Goal: Task Accomplishment & Management: Use online tool/utility

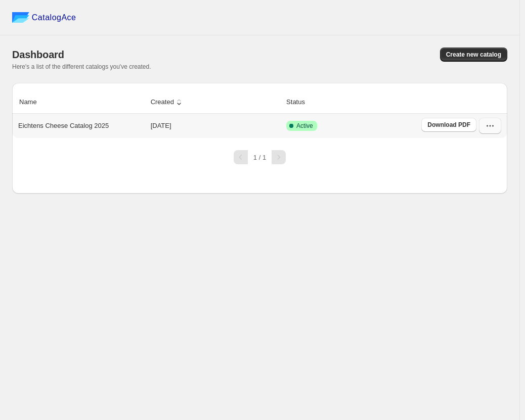
click at [486, 126] on icon "button" at bounding box center [490, 126] width 10 height 10
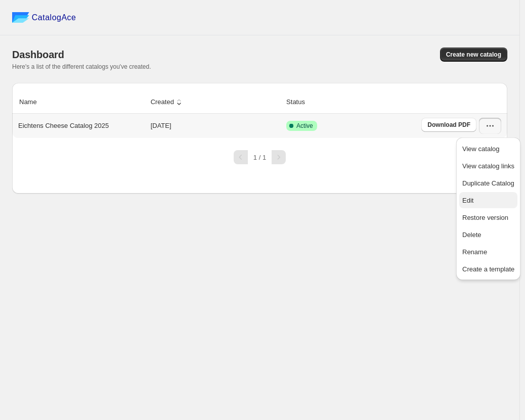
click at [485, 201] on span "Edit" at bounding box center [488, 201] width 52 height 10
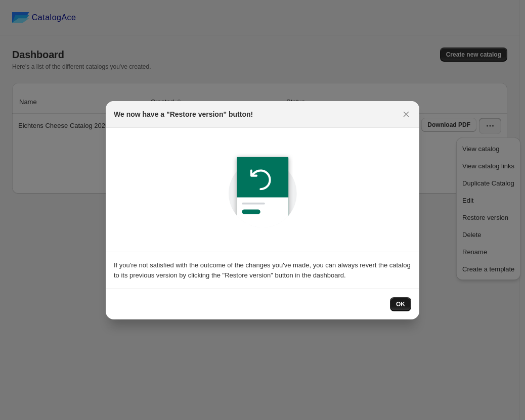
click at [405, 306] on button "OK" at bounding box center [400, 304] width 21 height 14
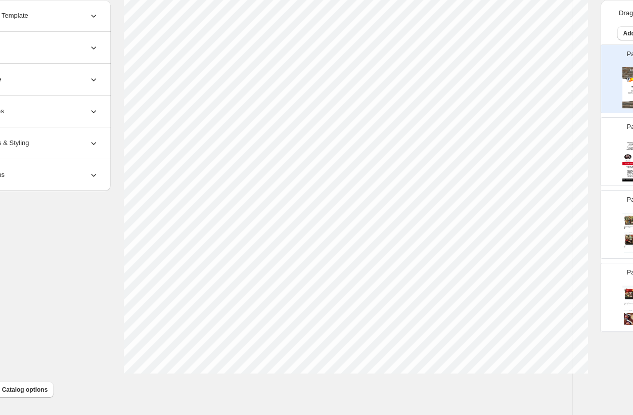
scroll to position [318, 96]
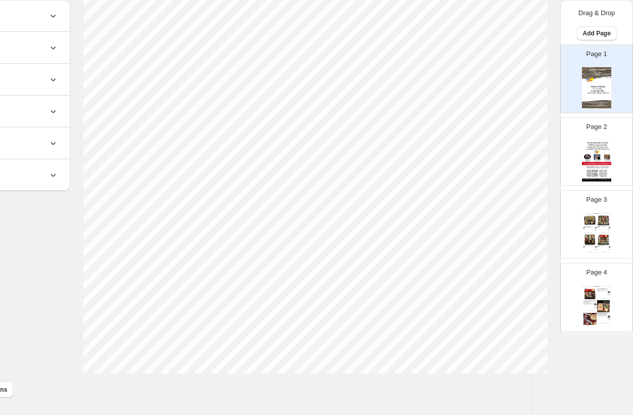
click at [524, 220] on img at bounding box center [590, 220] width 13 height 12
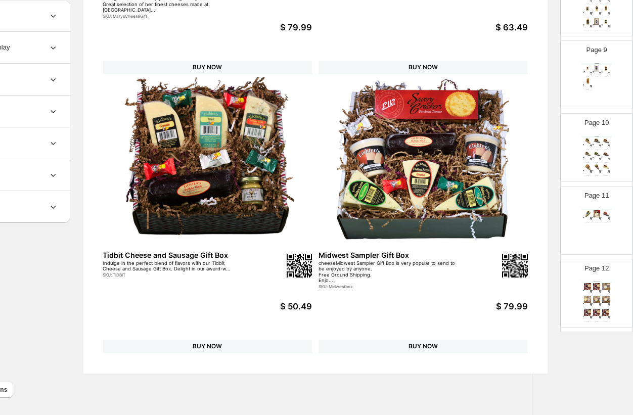
scroll to position [607, 0]
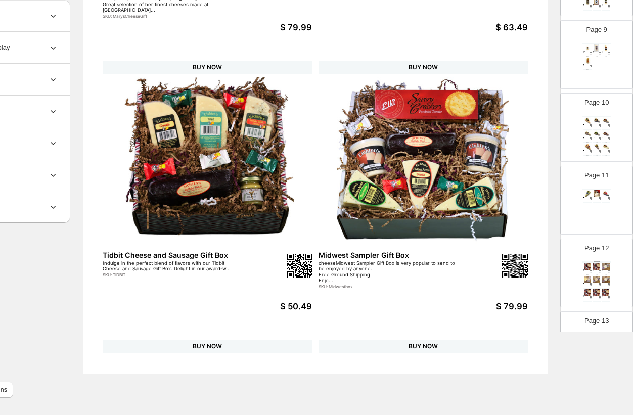
click at [524, 281] on img at bounding box center [597, 279] width 9 height 7
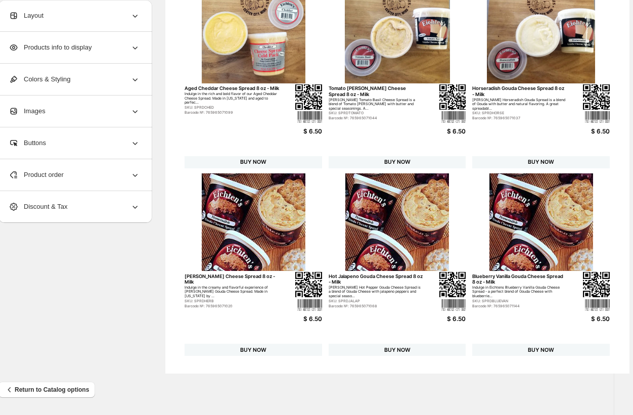
scroll to position [318, 0]
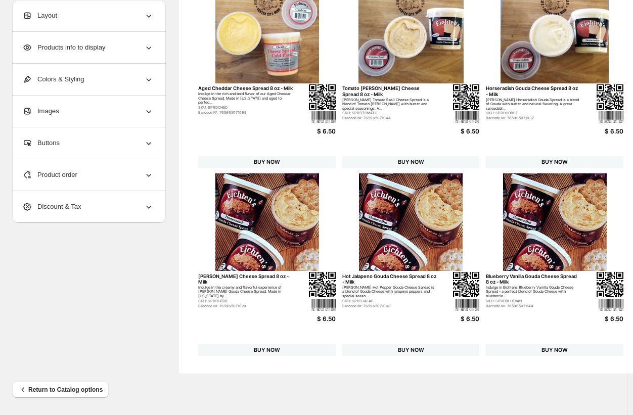
click at [146, 173] on icon at bounding box center [149, 175] width 10 height 10
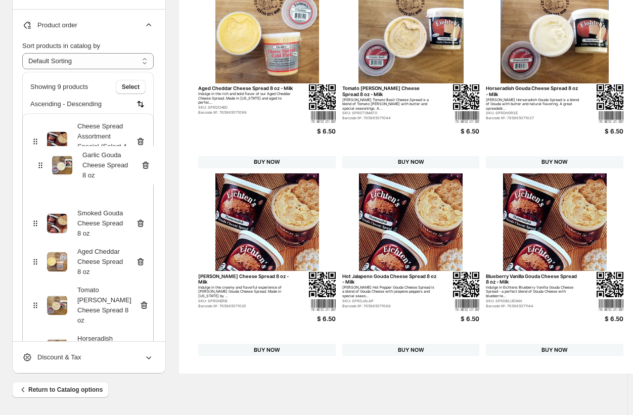
drag, startPoint x: 34, startPoint y: 217, endPoint x: 39, endPoint y: 160, distance: 57.9
click at [39, 160] on div "Cheese Spread Assortment Special (Select 4 Spreads) Smoked Gouda Cheese Spread …" at bounding box center [87, 300] width 131 height 374
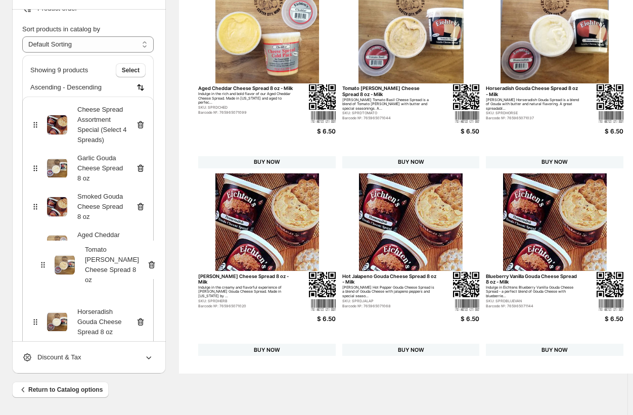
scroll to position [21, 0]
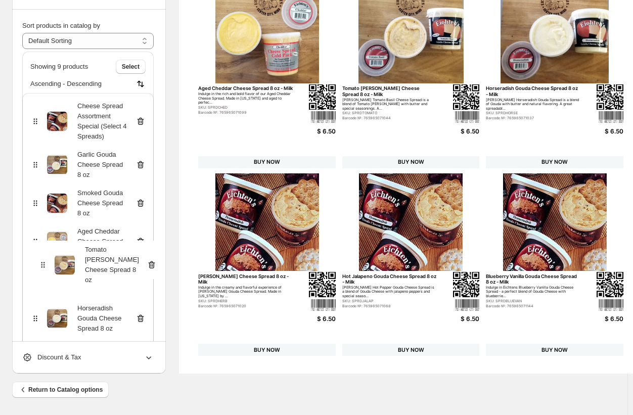
drag, startPoint x: 35, startPoint y: 299, endPoint x: 43, endPoint y: 255, distance: 44.2
click at [43, 255] on div "Cheese Spread Assortment Special (Select 4 Spreads) Garlic Gouda Cheese Spread …" at bounding box center [87, 275] width 131 height 364
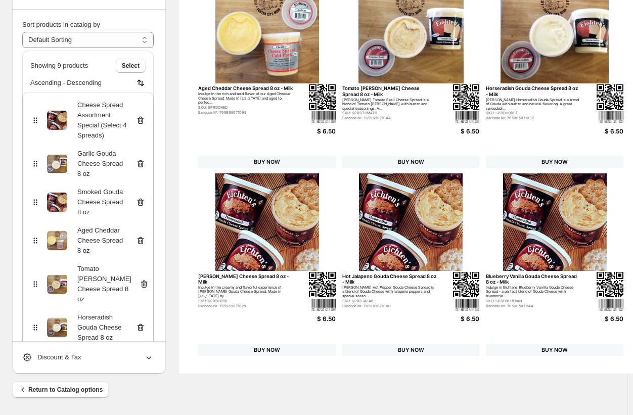
scroll to position [23, 0]
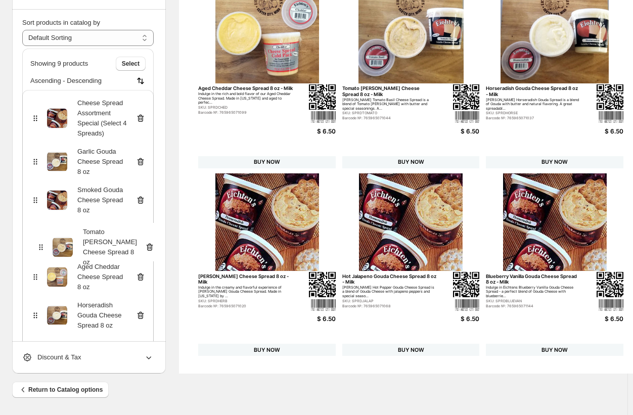
drag, startPoint x: 34, startPoint y: 275, endPoint x: 41, endPoint y: 230, distance: 45.6
click at [41, 230] on div "Cheese Spread Assortment Special (Select 4 Spreads) Garlic Gouda Cheese Spread …" at bounding box center [87, 272] width 131 height 364
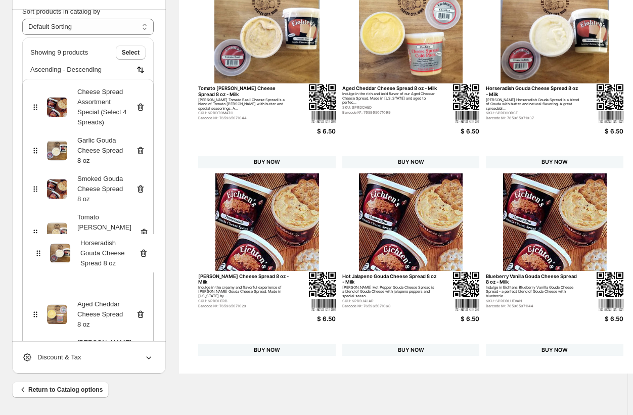
scroll to position [35, 0]
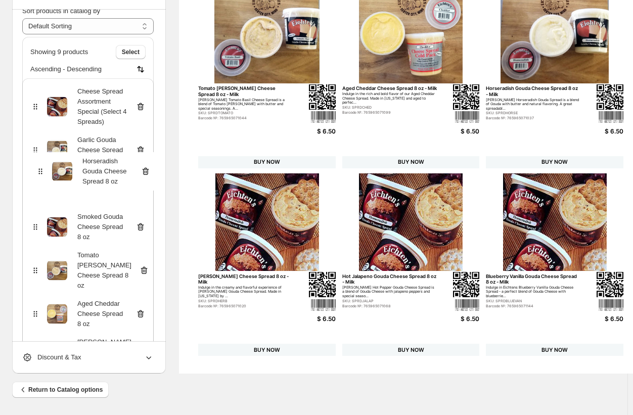
drag, startPoint x: 33, startPoint y: 309, endPoint x: 42, endPoint y: 160, distance: 149.0
click at [42, 160] on div "Cheese Spread Assortment Special (Select 4 Spreads) Garlic Gouda Cheese Spread …" at bounding box center [87, 265] width 131 height 374
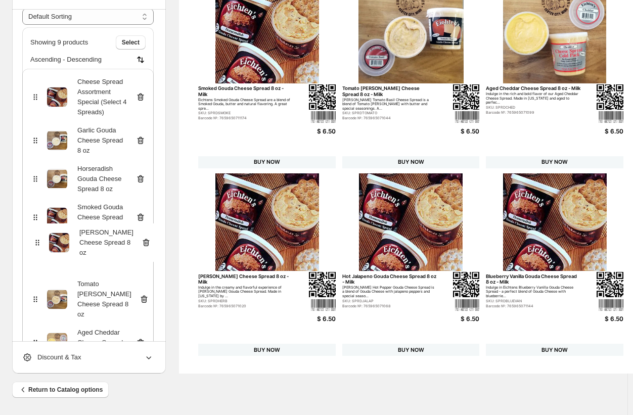
scroll to position [45, 0]
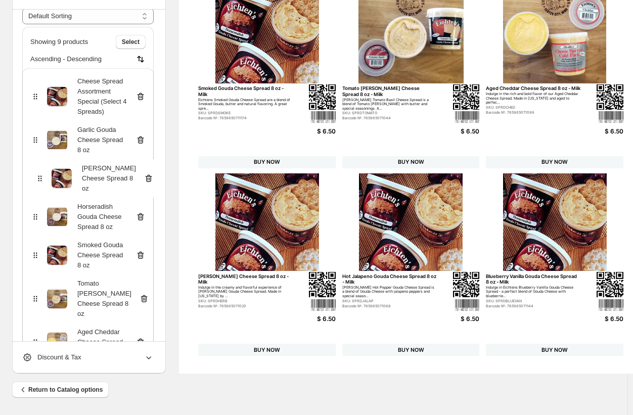
drag, startPoint x: 35, startPoint y: 337, endPoint x: 38, endPoint y: 168, distance: 169.4
click at [38, 168] on div "Cheese Spread Assortment Special (Select 4 Spreads) Garlic Gouda Cheese Spread …" at bounding box center [87, 255] width 131 height 374
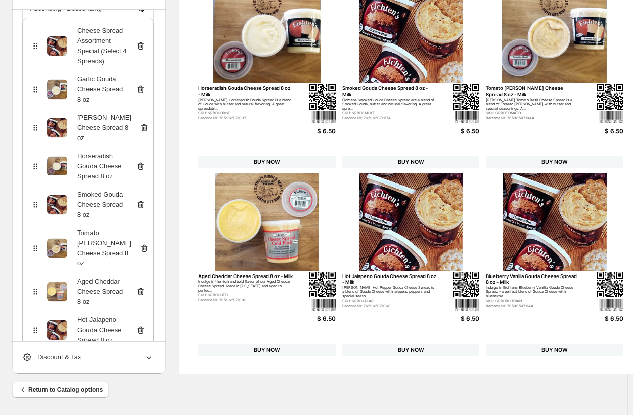
scroll to position [146, 0]
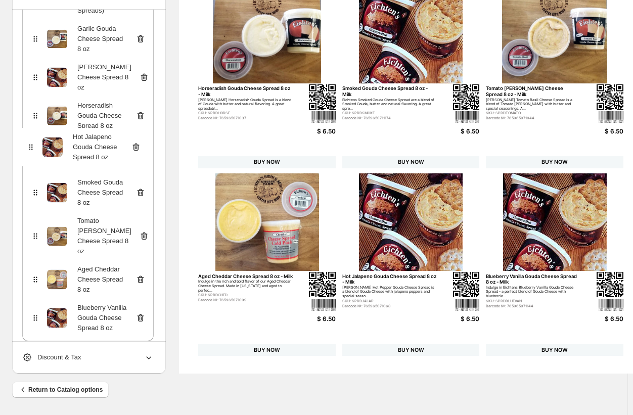
drag, startPoint x: 35, startPoint y: 263, endPoint x: 31, endPoint y: 139, distance: 124.5
click at [31, 139] on div "Cheese Spread Assortment Special (Select 4 Spreads) Garlic Gouda Cheese Spread …" at bounding box center [87, 154] width 131 height 374
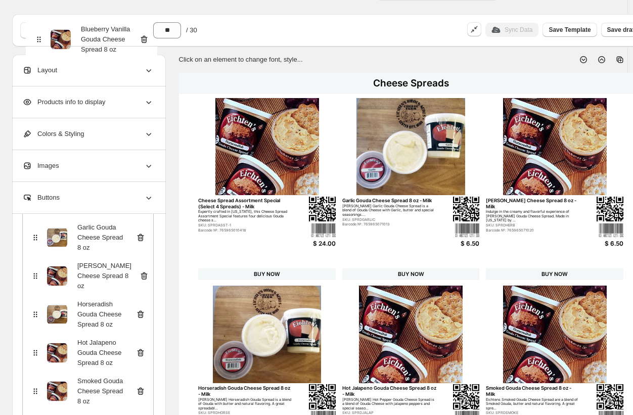
scroll to position [0, 0]
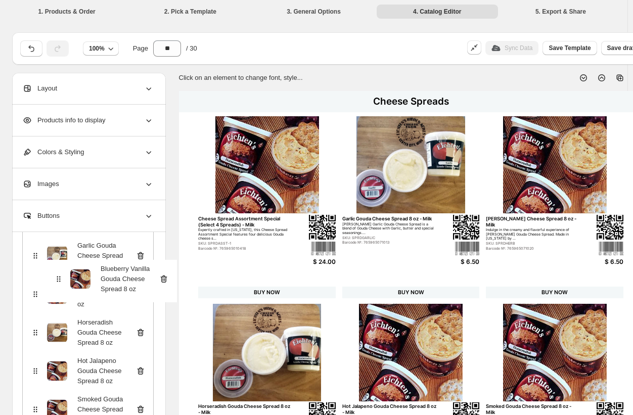
drag, startPoint x: 35, startPoint y: 302, endPoint x: 62, endPoint y: 251, distance: 57.7
click at [62, 251] on div "Cheese Spread Assortment Special (Select 4 Spreads) Garlic Gouda Cheese Spread …" at bounding box center [87, 371] width 131 height 374
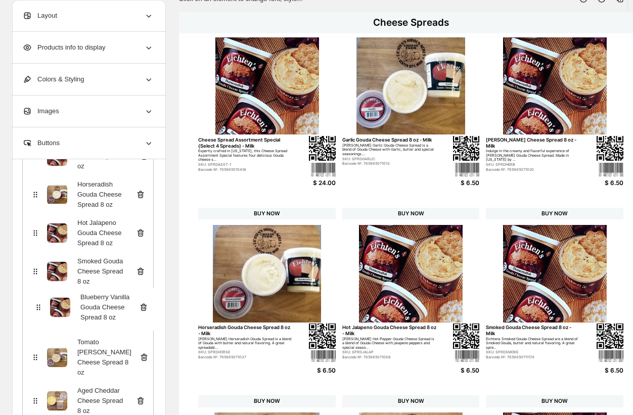
scroll to position [82, 0]
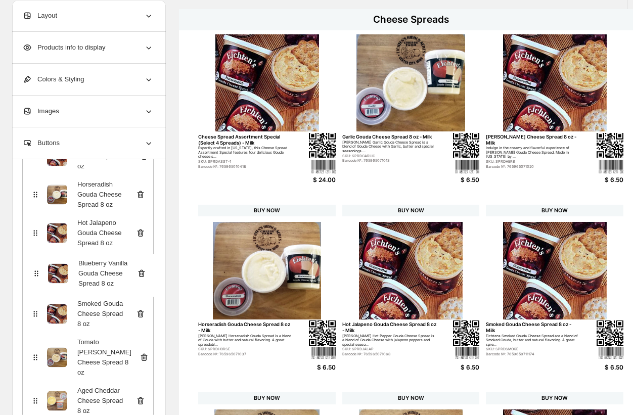
drag, startPoint x: 36, startPoint y: 411, endPoint x: 36, endPoint y: 264, distance: 146.6
click at [36, 264] on div "Cheese Spread Assortment Special (Select 4 Spreads) Garlic Gouda Cheese Spread …" at bounding box center [87, 233] width 131 height 374
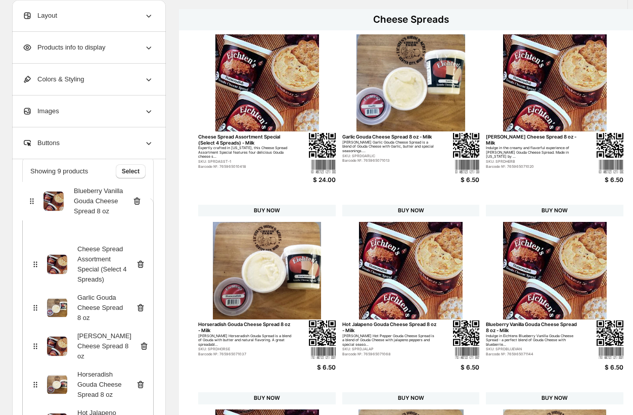
drag, startPoint x: 34, startPoint y: 270, endPoint x: 35, endPoint y: 203, distance: 66.8
click at [32, 191] on div "Showing 9 products Select Ascending - Descending Cheese Spread Assortment Speci…" at bounding box center [87, 364] width 131 height 416
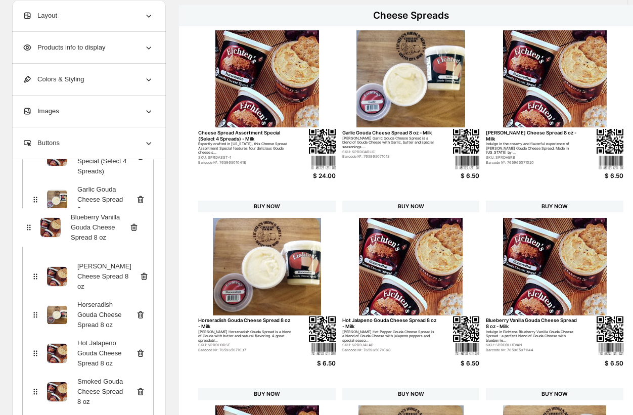
scroll to position [124, 0]
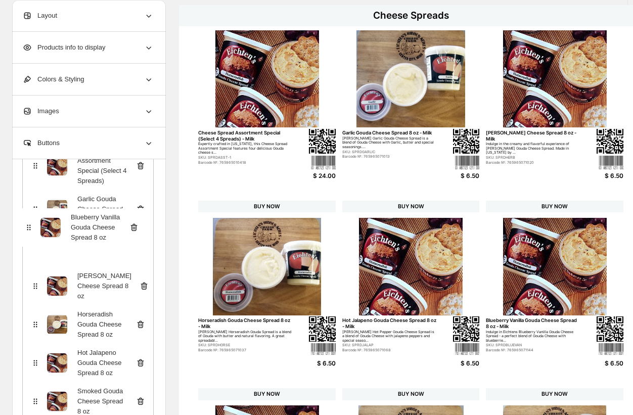
drag, startPoint x: 34, startPoint y: 336, endPoint x: 28, endPoint y: 221, distance: 115.5
click at [28, 221] on div "Cheese Spread Assortment Special (Select 4 Spreads) Garlic Gouda Cheese Spread …" at bounding box center [87, 325] width 131 height 374
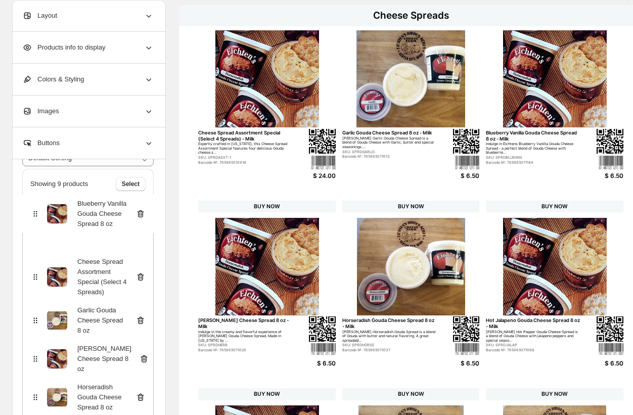
drag, startPoint x: 33, startPoint y: 250, endPoint x: 33, endPoint y: 208, distance: 42.0
click at [33, 208] on div "Showing 9 products Select Ascending - Descending Cheese Spread Assortment Speci…" at bounding box center [87, 377] width 131 height 416
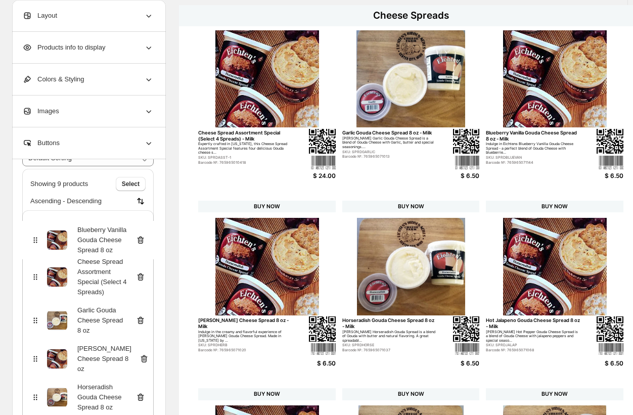
scroll to position [42, 0]
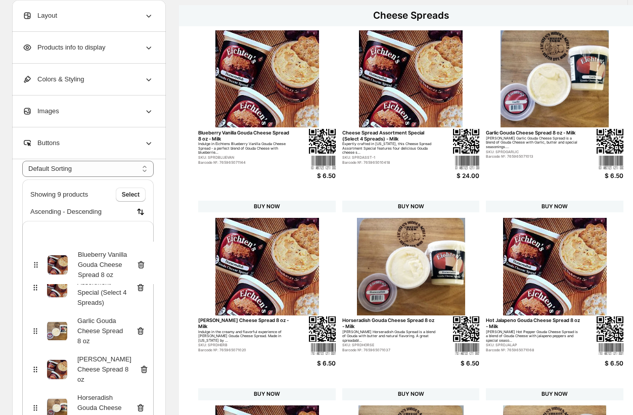
drag, startPoint x: 35, startPoint y: 242, endPoint x: 35, endPoint y: 281, distance: 38.4
click at [35, 281] on div "Blueberry Vanilla Gouda Cheese Spread 8 oz Cheese Spread Assortment Special (Se…" at bounding box center [87, 408] width 131 height 374
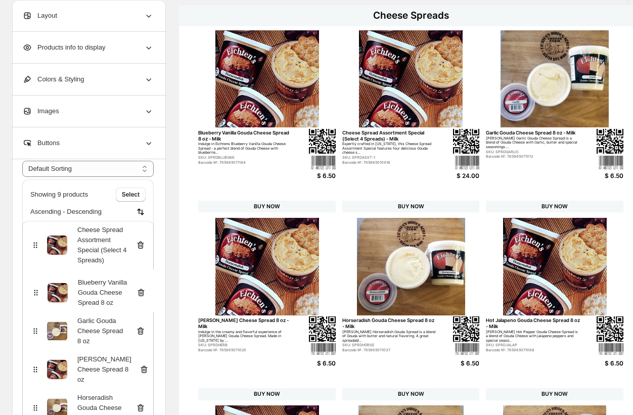
drag, startPoint x: 34, startPoint y: 243, endPoint x: 35, endPoint y: 296, distance: 52.6
click at [35, 296] on div "Blueberry Vanilla Gouda Cheese Spread 8 oz Cheese Spread Assortment Special (Se…" at bounding box center [87, 408] width 131 height 374
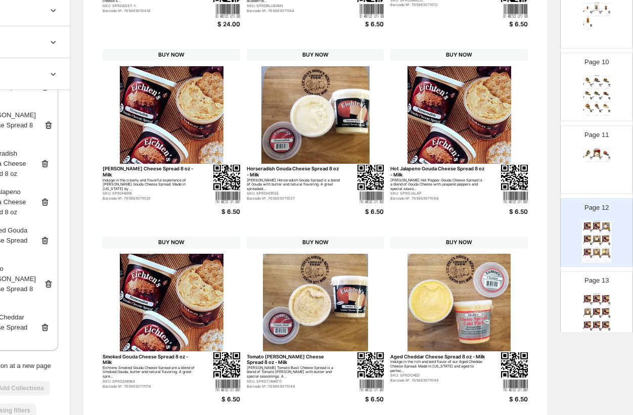
scroll to position [667, 0]
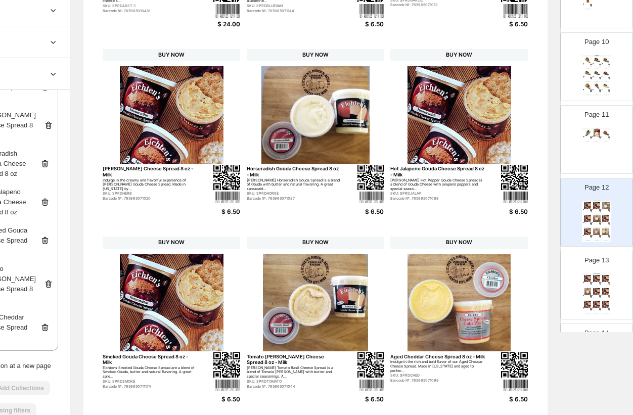
click at [524, 299] on div "Cheese Spreads Plain Gouda Cheese Spread 8 oz - Milk This Plain Gouda Cheese Sp…" at bounding box center [596, 294] width 29 height 41
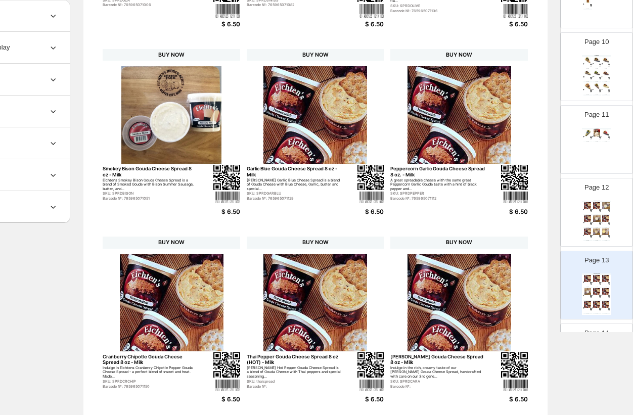
scroll to position [0, 0]
click at [524, 210] on div "Blueberry Vanilla Gouda Cheese Spread 8 oz - Milk Indulge in Eichtens Blueberry…" at bounding box center [597, 210] width 9 height 2
type input "**"
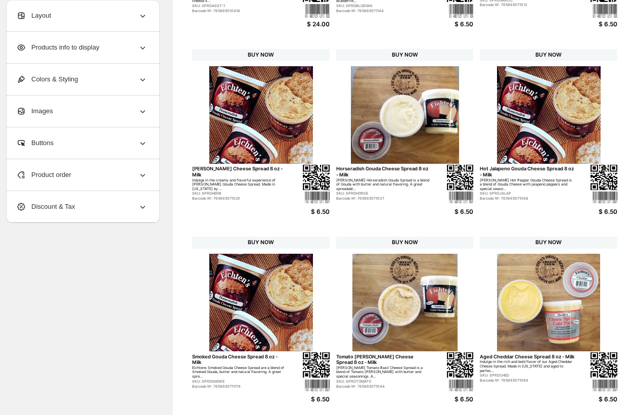
scroll to position [238, 5]
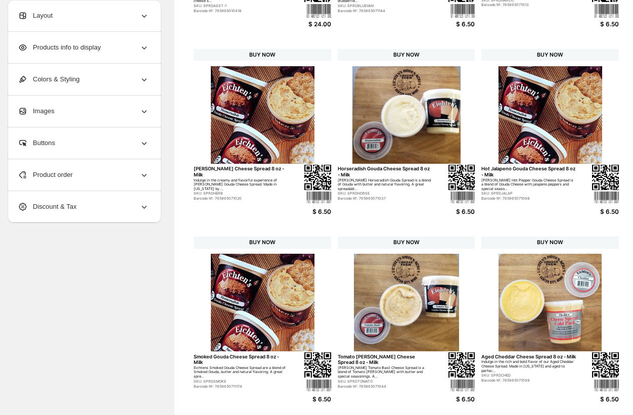
click at [65, 50] on span "Products info to display" at bounding box center [59, 47] width 83 height 10
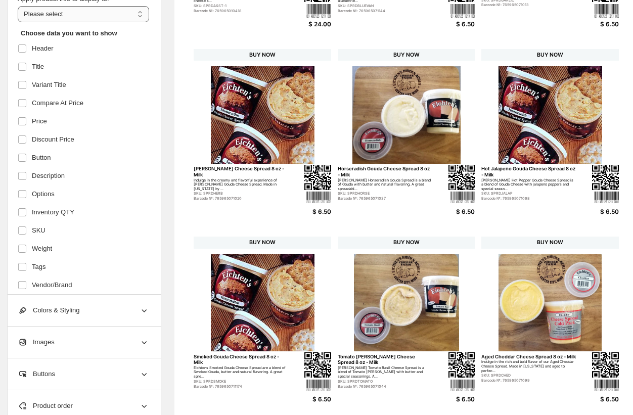
click at [48, 9] on select "**********" at bounding box center [83, 14] width 131 height 16
select select "**********"
click at [18, 6] on select "**********" at bounding box center [83, 14] width 131 height 16
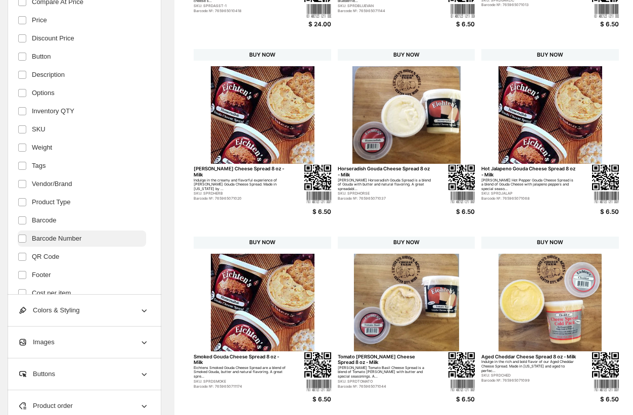
scroll to position [131, 0]
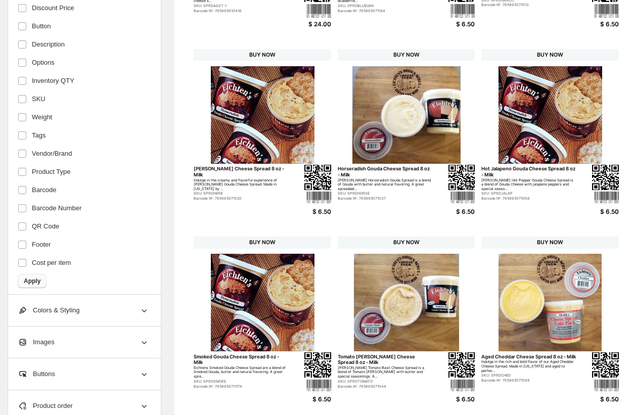
click at [33, 277] on span "Apply" at bounding box center [32, 281] width 17 height 8
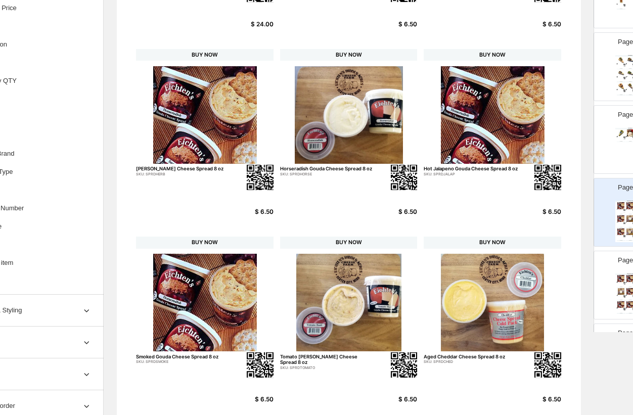
scroll to position [238, 96]
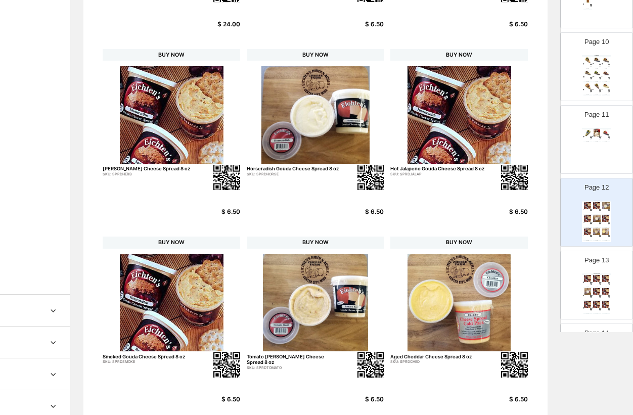
click at [524, 292] on img at bounding box center [606, 291] width 9 height 7
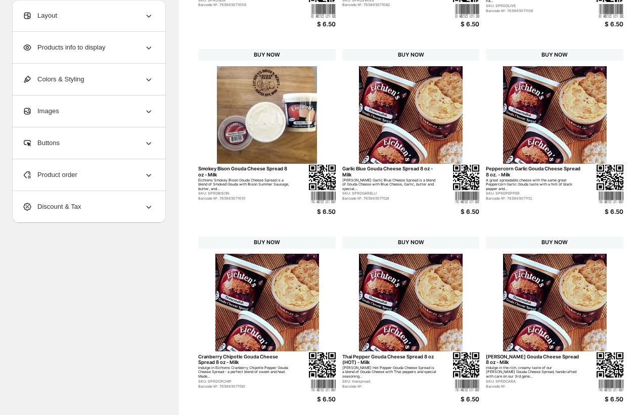
scroll to position [187, 0]
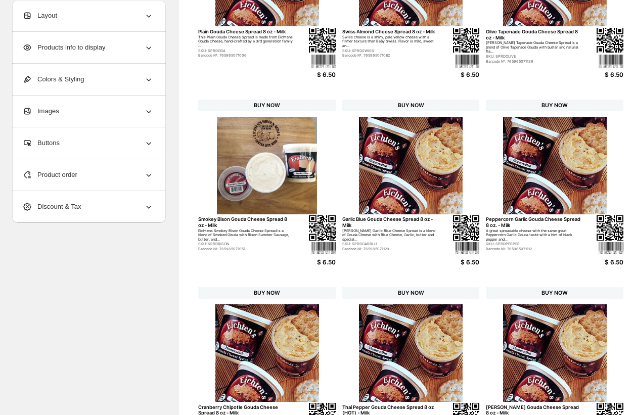
click at [77, 47] on span "Products info to display" at bounding box center [63, 47] width 83 height 10
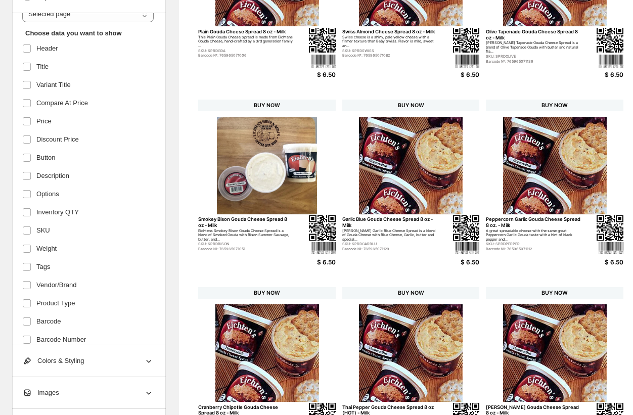
scroll to position [131, 0]
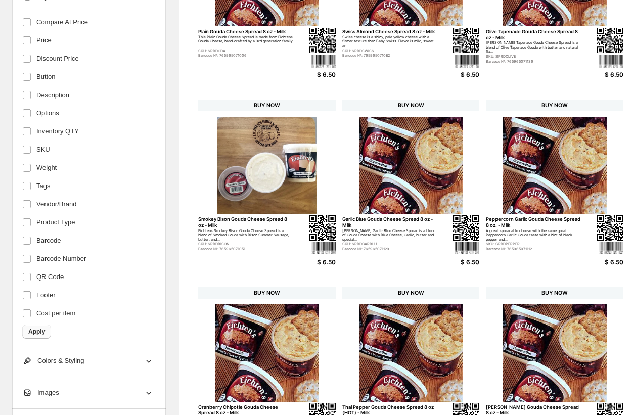
click at [30, 328] on span "Apply" at bounding box center [36, 332] width 17 height 8
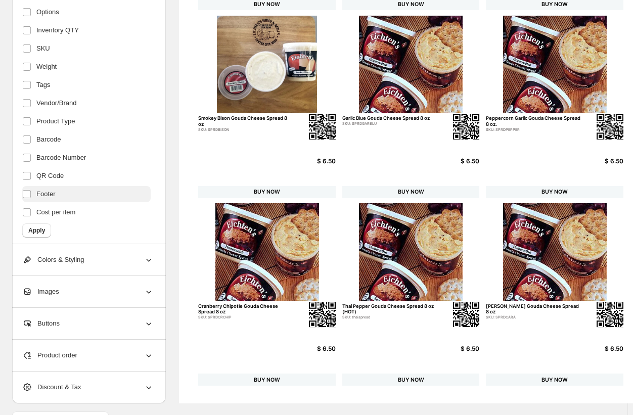
scroll to position [318, 0]
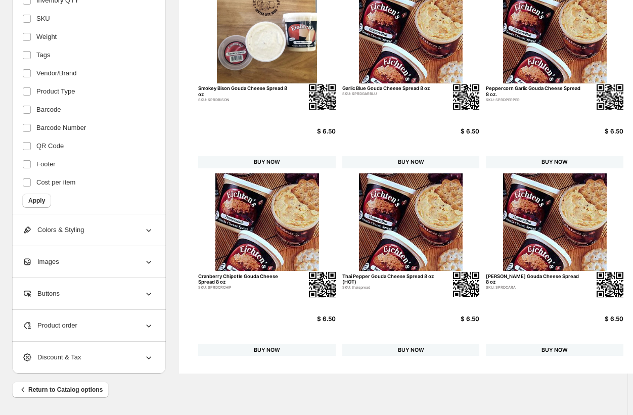
click at [109, 322] on div "Product order" at bounding box center [87, 325] width 131 height 31
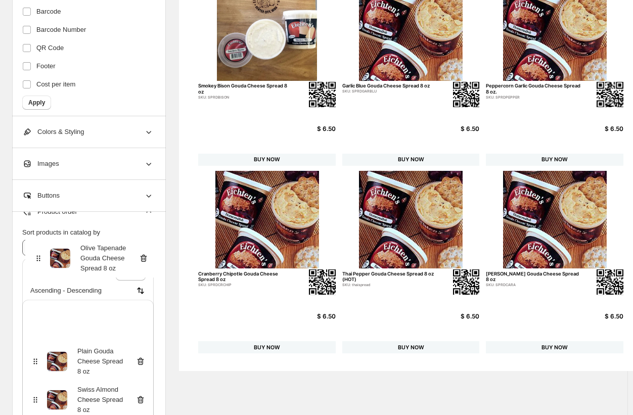
scroll to position [0, 0]
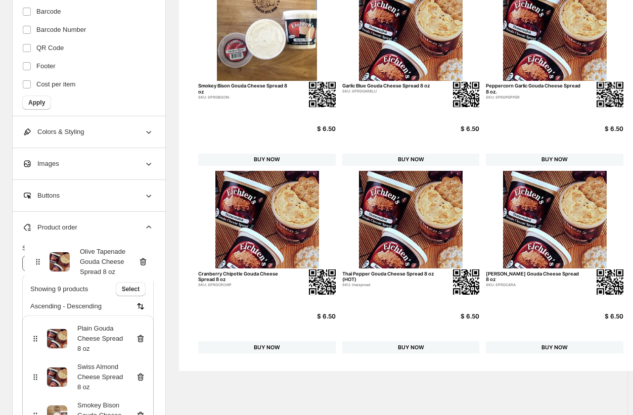
drag, startPoint x: 34, startPoint y: 324, endPoint x: 38, endPoint y: 254, distance: 69.9
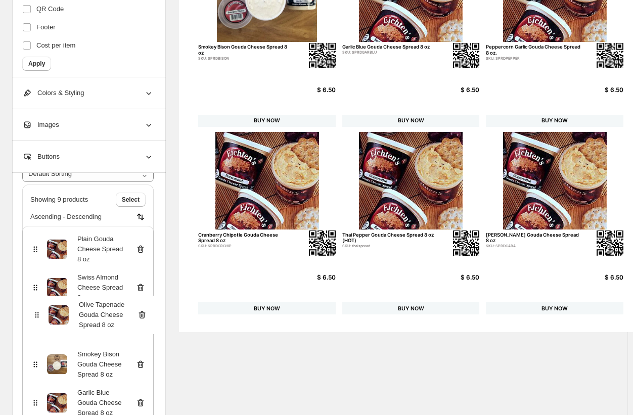
scroll to position [363, 0]
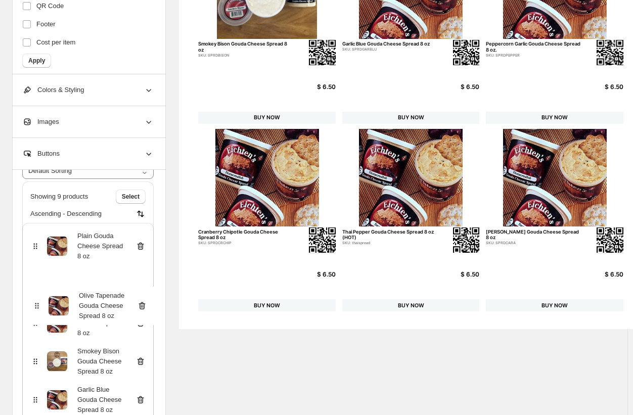
drag, startPoint x: 34, startPoint y: 368, endPoint x: 35, endPoint y: 287, distance: 80.4
click at [35, 287] on div "Plain Gouda Cheese Spread 8 oz Swiss Almond Cheese Spread 8 oz Olive Tapenade G…" at bounding box center [87, 415] width 131 height 384
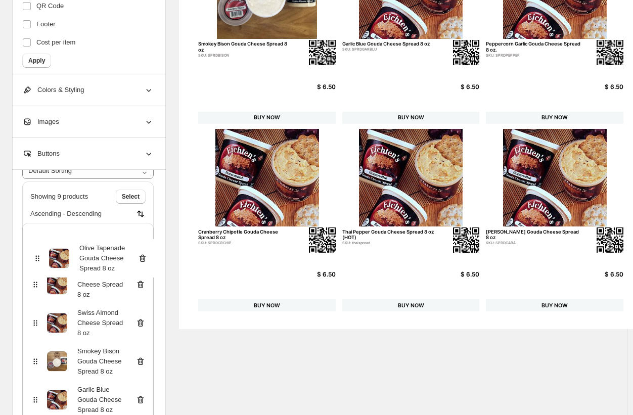
drag, startPoint x: 33, startPoint y: 287, endPoint x: 35, endPoint y: 252, distance: 34.9
click at [35, 252] on div "Plain Gouda Cheese Spread 8 oz Olive Tapenade Gouda Cheese Spread 8 oz Swiss Al…" at bounding box center [87, 415] width 131 height 384
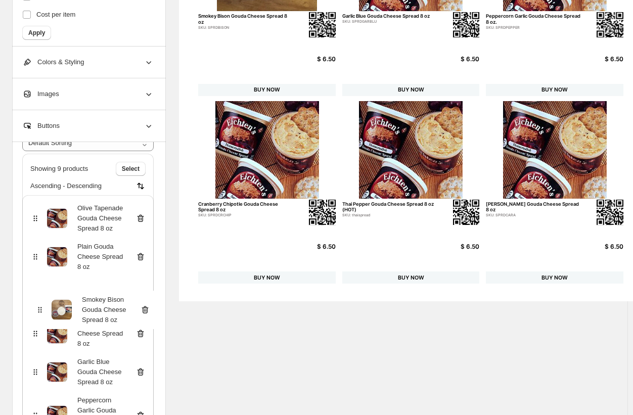
scroll to position [392, 0]
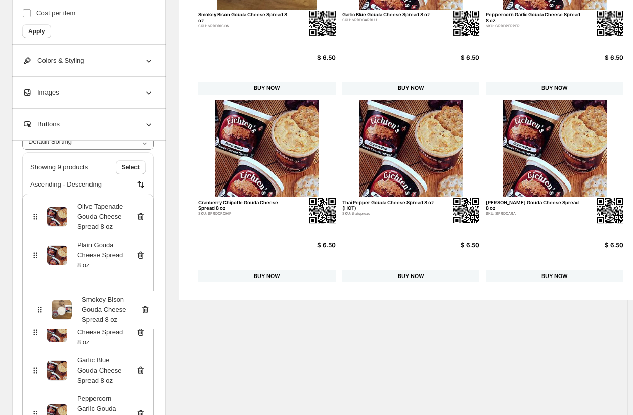
drag, startPoint x: 35, startPoint y: 367, endPoint x: 40, endPoint y: 307, distance: 59.3
click at [40, 307] on div "Olive Tapenade Gouda Cheese Spread 8 oz Plain Gouda Cheese Spread 8 oz Swiss Al…" at bounding box center [87, 386] width 131 height 384
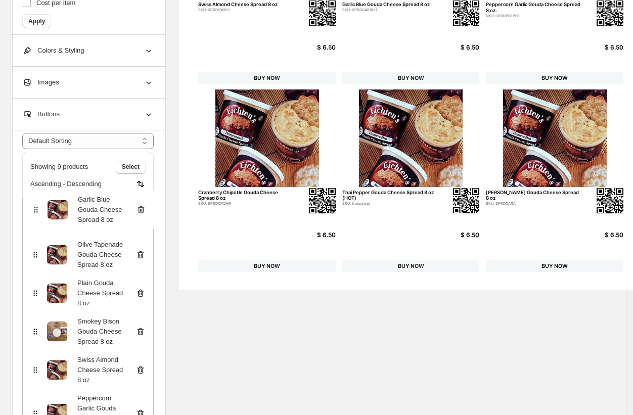
scroll to position [36, 0]
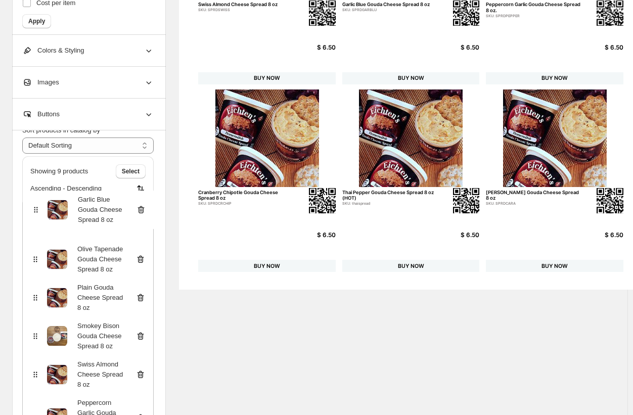
drag, startPoint x: 32, startPoint y: 374, endPoint x: 32, endPoint y: 209, distance: 165.3
click at [32, 209] on div "Olive Tapenade Gouda Cheese Spread 8 oz Plain Gouda Cheese Spread 8 oz Smokey B…" at bounding box center [87, 390] width 131 height 384
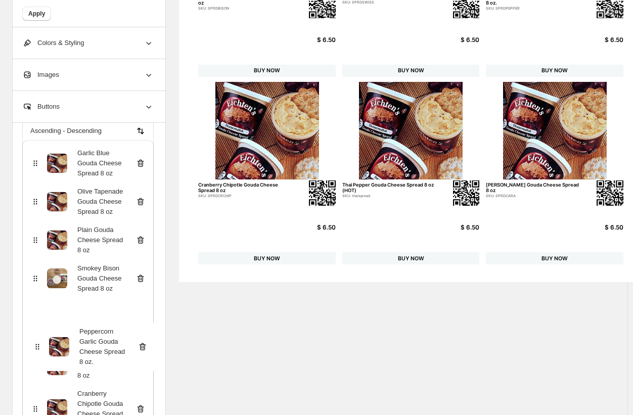
scroll to position [413, 0]
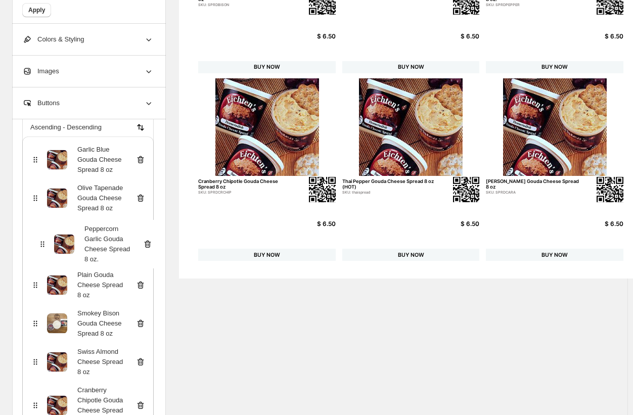
drag, startPoint x: 35, startPoint y: 372, endPoint x: 40, endPoint y: 242, distance: 130.0
click at [40, 241] on div "Garlic Blue Gouda Cheese Spread 8 oz Olive Tapenade Gouda Cheese Spread 8 oz Pl…" at bounding box center [87, 329] width 131 height 384
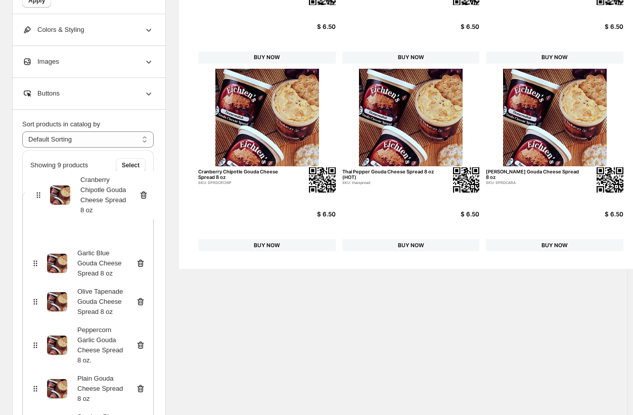
scroll to position [19, 0]
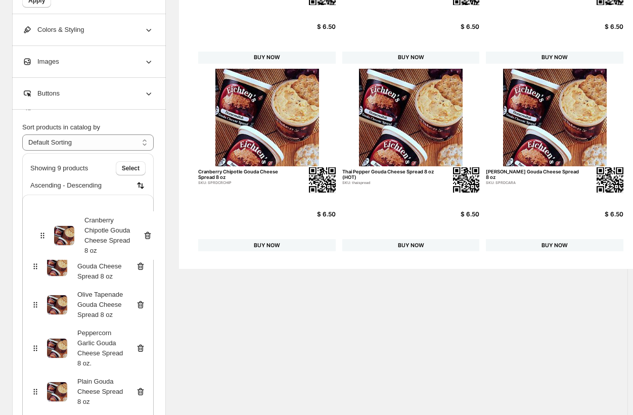
drag, startPoint x: 33, startPoint y: 407, endPoint x: 41, endPoint y: 220, distance: 187.3
click at [41, 220] on div "Garlic Blue Gouda Cheese Spread 8 oz Olive Tapenade Gouda Cheese Spread 8 oz Pe…" at bounding box center [87, 387] width 131 height 384
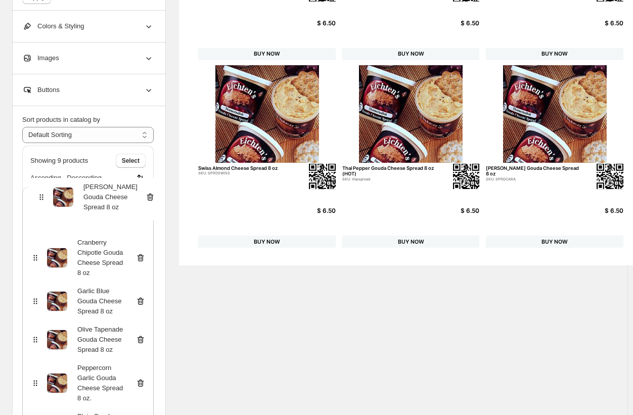
scroll to position [21, 0]
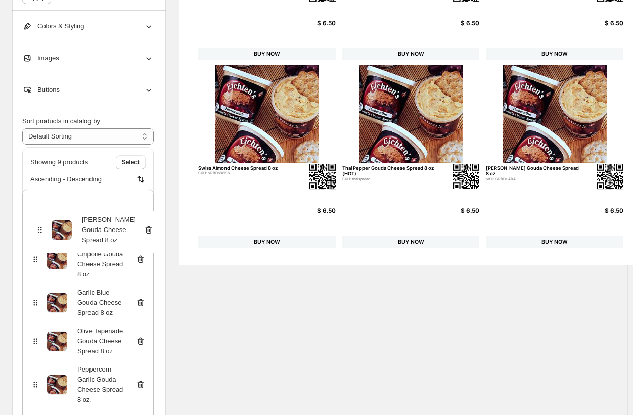
drag, startPoint x: 33, startPoint y: 356, endPoint x: 38, endPoint y: 215, distance: 141.7
click at [38, 215] on div "Cranberry Chipotle Gouda Cheese Spread 8 oz Garlic Blue Gouda Cheese Spread 8 o…" at bounding box center [87, 381] width 131 height 384
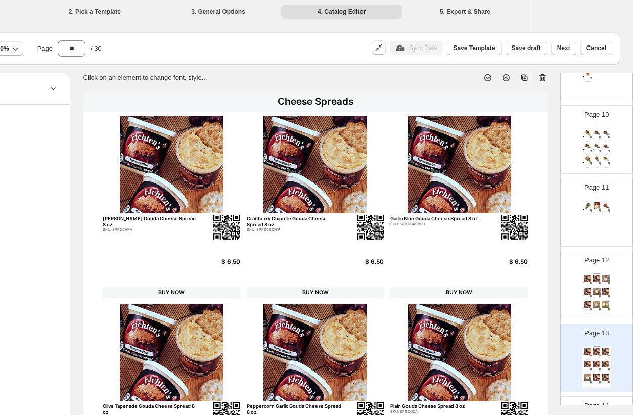
scroll to position [718, 0]
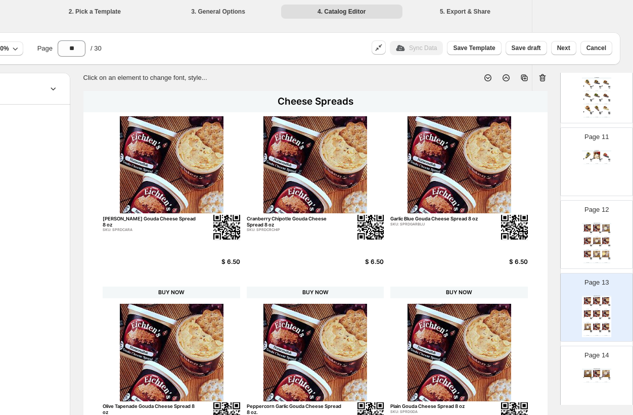
click at [524, 380] on div "$ 6.50" at bounding box center [599, 380] width 3 height 1
type input "**"
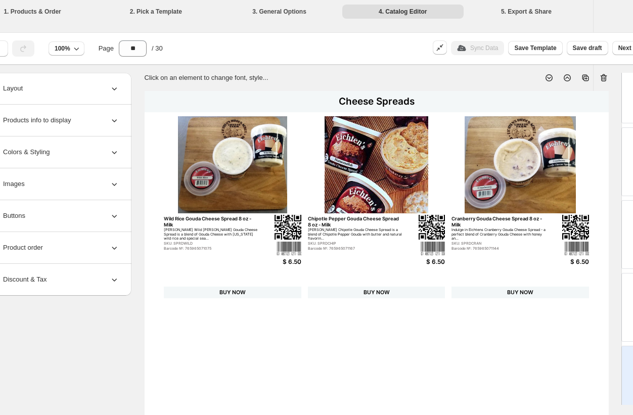
scroll to position [0, 0]
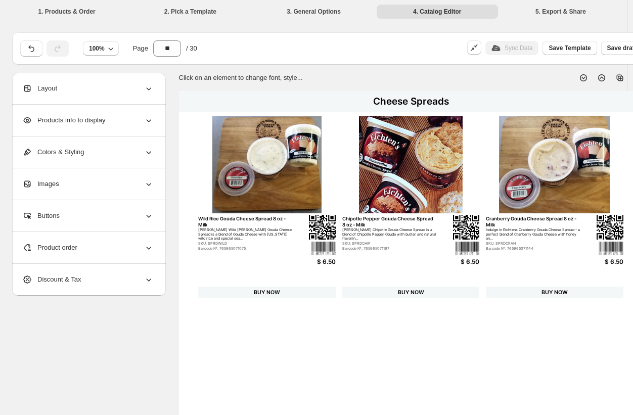
click at [78, 120] on span "Products info to display" at bounding box center [63, 120] width 83 height 10
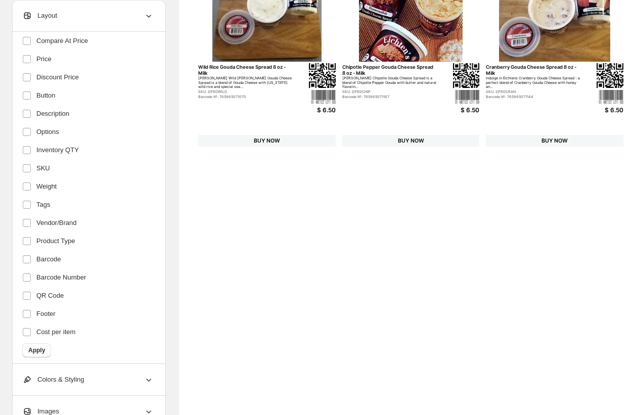
scroll to position [202, 0]
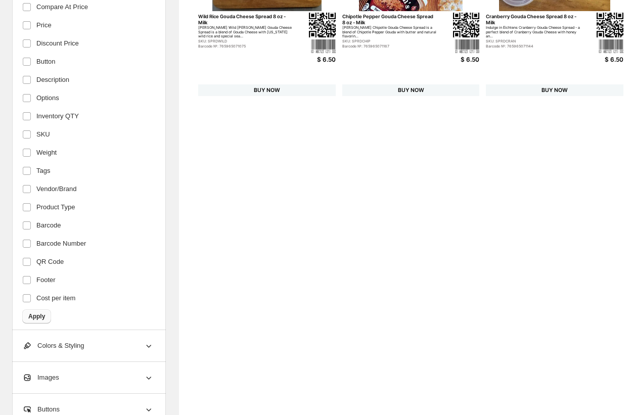
click at [40, 315] on span "Apply" at bounding box center [36, 316] width 17 height 8
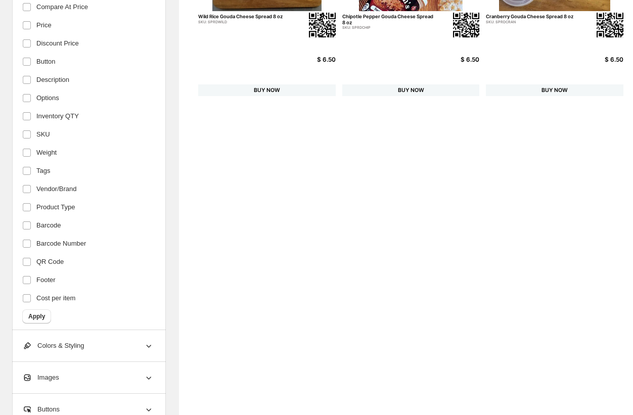
scroll to position [318, 0]
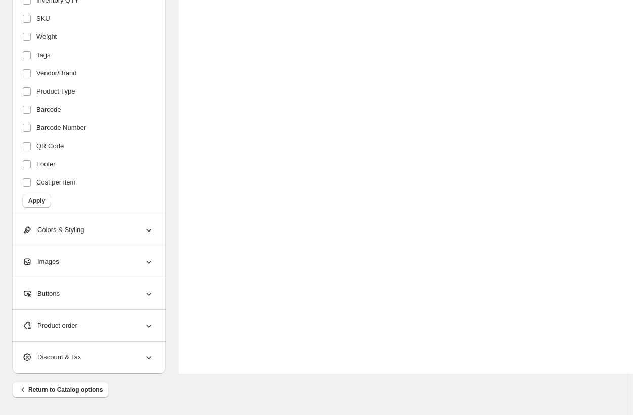
click at [75, 325] on span "Product order" at bounding box center [49, 326] width 55 height 10
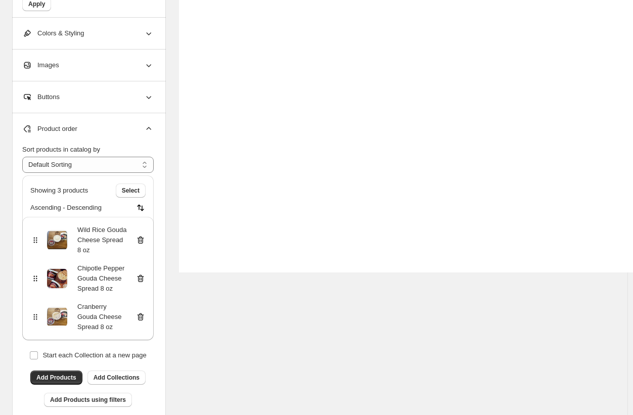
scroll to position [470, 0]
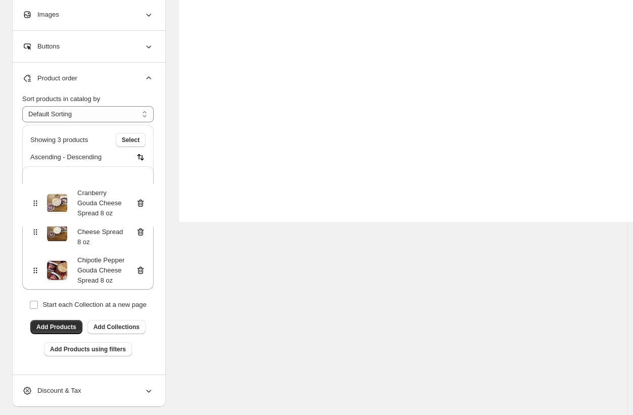
drag, startPoint x: 34, startPoint y: 270, endPoint x: 37, endPoint y: 185, distance: 84.5
click at [37, 185] on div "Wild Rice Gouda Cheese Spread 8 oz Chipotle Pepper Gouda Cheese Spread 8 oz Cra…" at bounding box center [87, 227] width 131 height 123
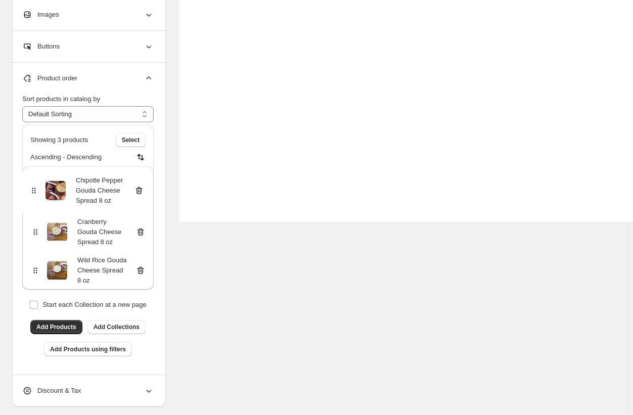
drag, startPoint x: 37, startPoint y: 269, endPoint x: 35, endPoint y: 185, distance: 84.5
click at [35, 185] on div "Cranberry Gouda Cheese Spread 8 oz Wild Rice Gouda Cheese Spread 8 oz Chipotle …" at bounding box center [87, 227] width 131 height 123
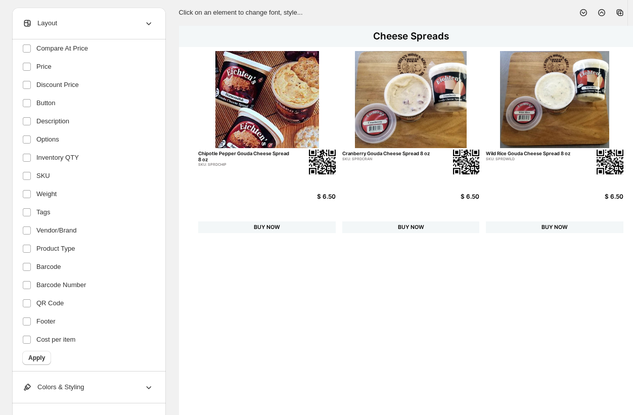
scroll to position [15, 0]
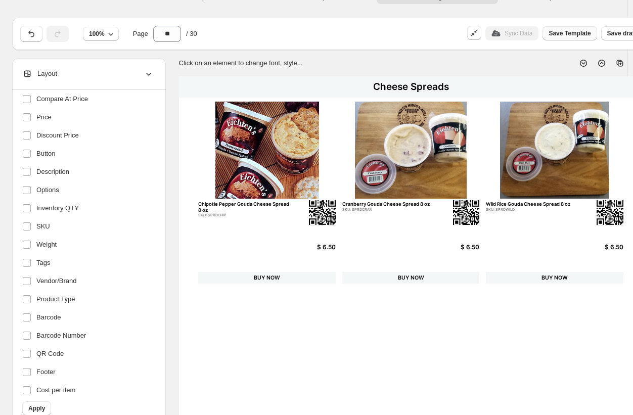
click at [524, 35] on span "Save Template" at bounding box center [570, 33] width 42 height 8
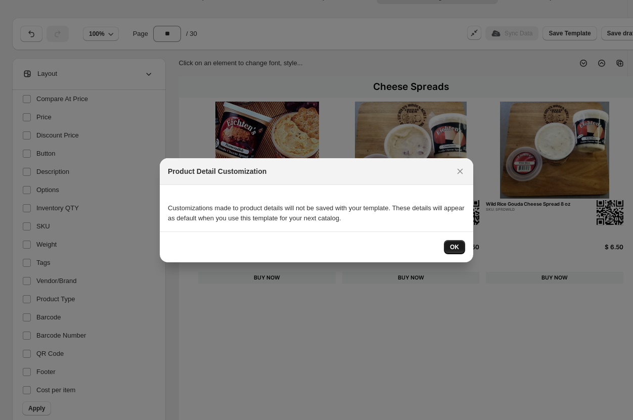
click at [455, 249] on span "OK" at bounding box center [454, 247] width 9 height 8
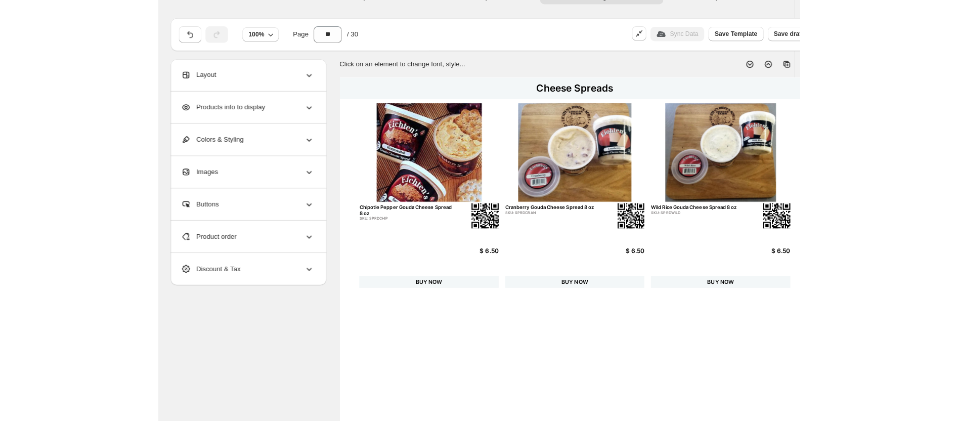
scroll to position [0, 0]
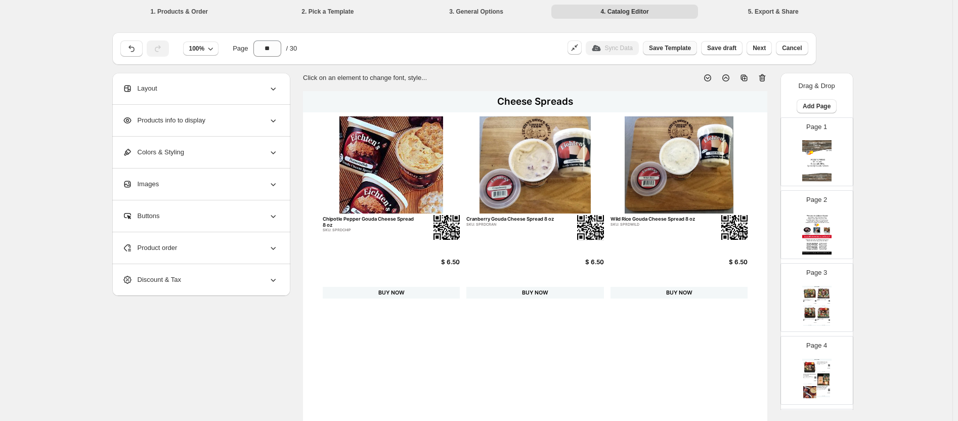
click at [524, 48] on span "Save Template" at bounding box center [670, 48] width 42 height 8
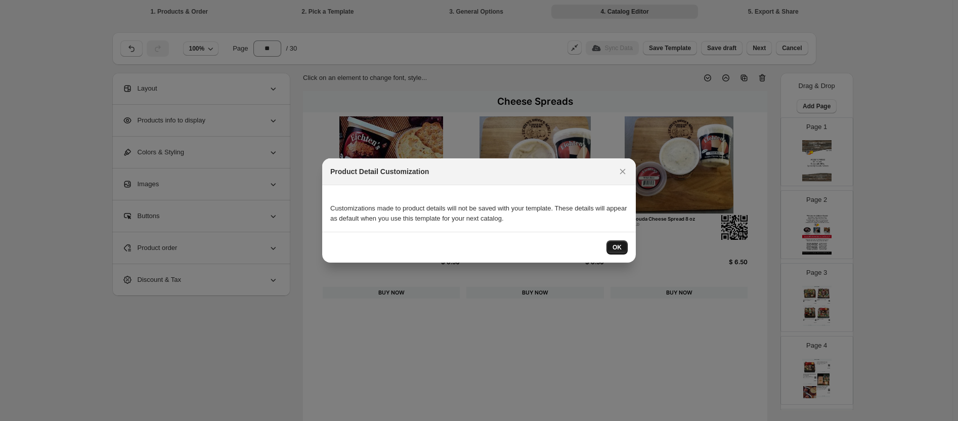
click at [524, 243] on button "OK" at bounding box center [616, 247] width 21 height 14
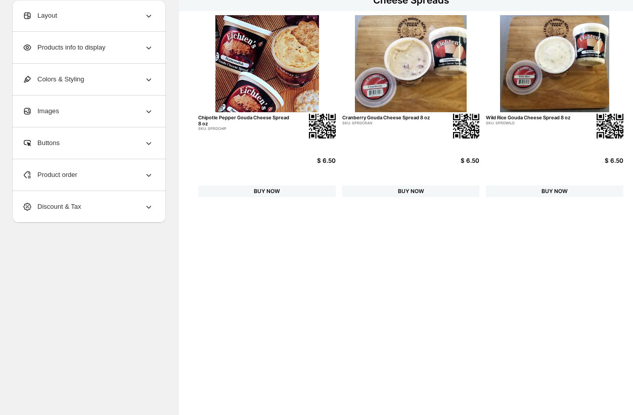
scroll to position [101, 96]
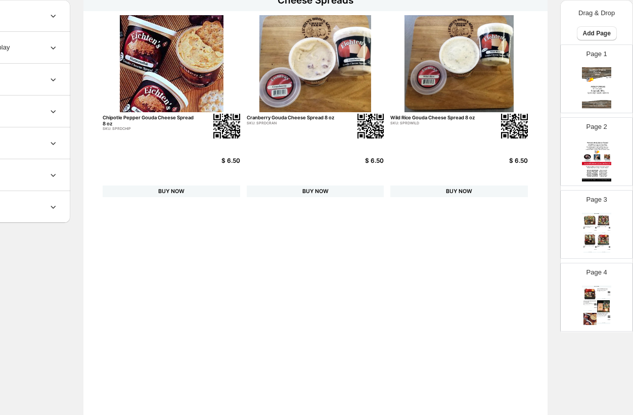
click at [524, 222] on img at bounding box center [603, 220] width 13 height 12
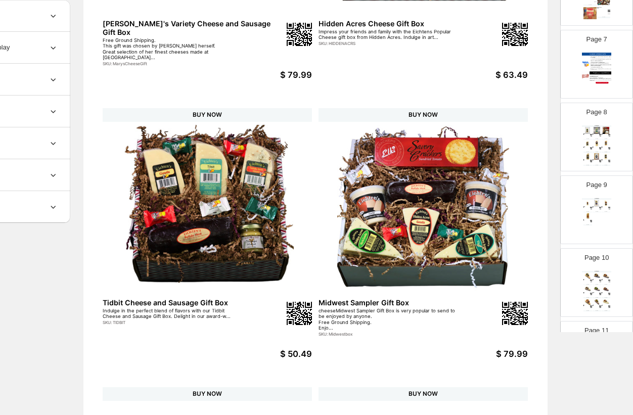
scroll to position [318, 96]
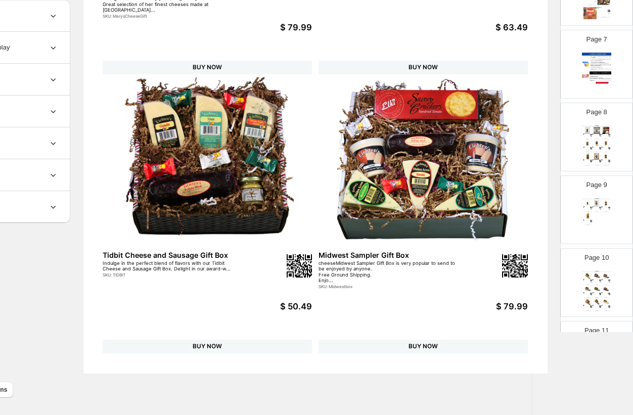
click at [524, 138] on div "5 oz Wedges Eichtens Herb Gouda Cheese 5 oz Wedge Indulge in the rich and cream…" at bounding box center [596, 145] width 29 height 41
type input "*"
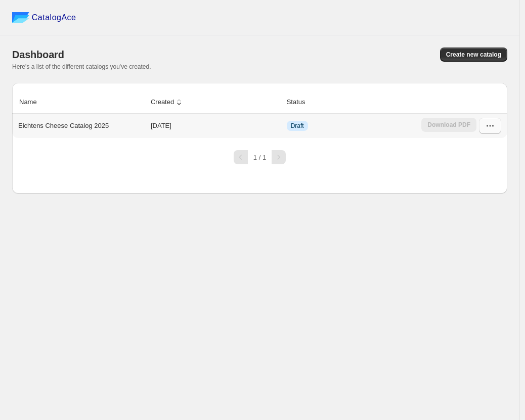
click at [485, 127] on icon "button" at bounding box center [490, 126] width 10 height 10
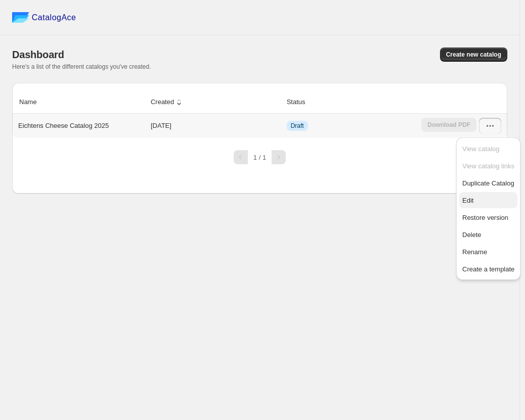
click at [472, 200] on span "Edit" at bounding box center [467, 201] width 11 height 8
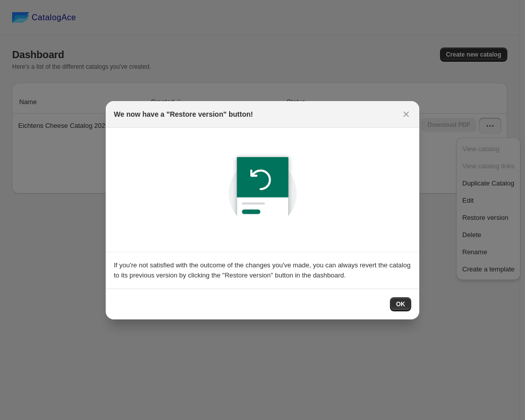
click at [401, 304] on span "OK" at bounding box center [400, 304] width 9 height 8
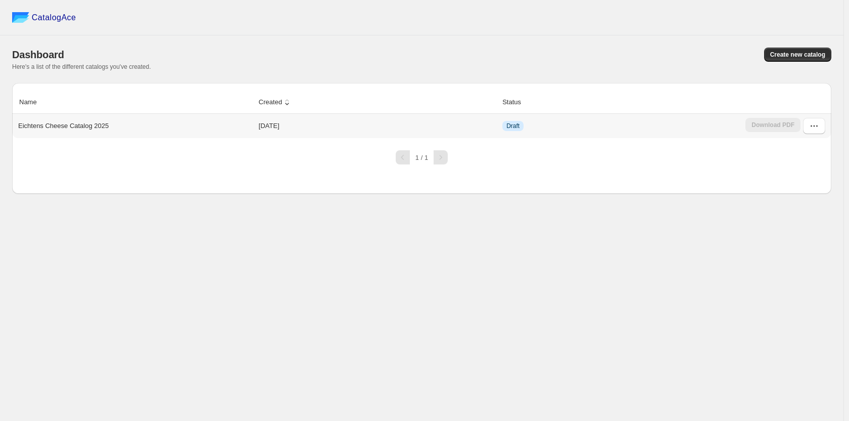
click at [489, 119] on td "[DATE]" at bounding box center [378, 126] width 244 height 24
click at [811, 126] on icon "button" at bounding box center [815, 126] width 10 height 10
click at [793, 199] on span "Edit" at bounding box center [792, 201] width 11 height 8
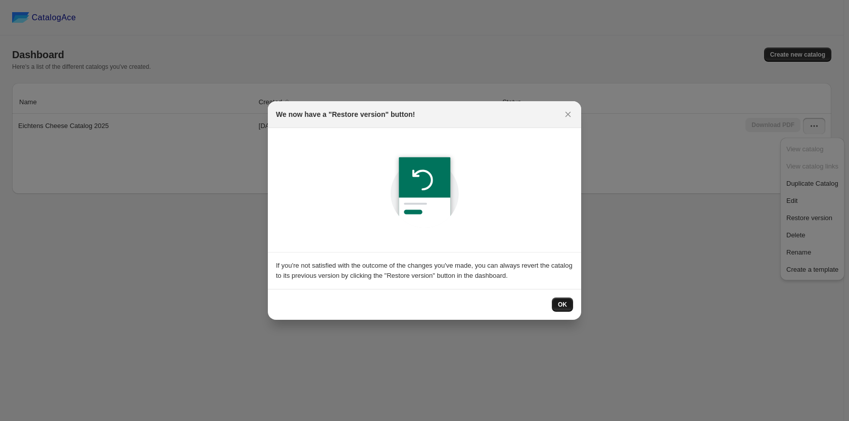
click at [564, 302] on span "OK" at bounding box center [562, 304] width 9 height 8
